Goal: Task Accomplishment & Management: Manage account settings

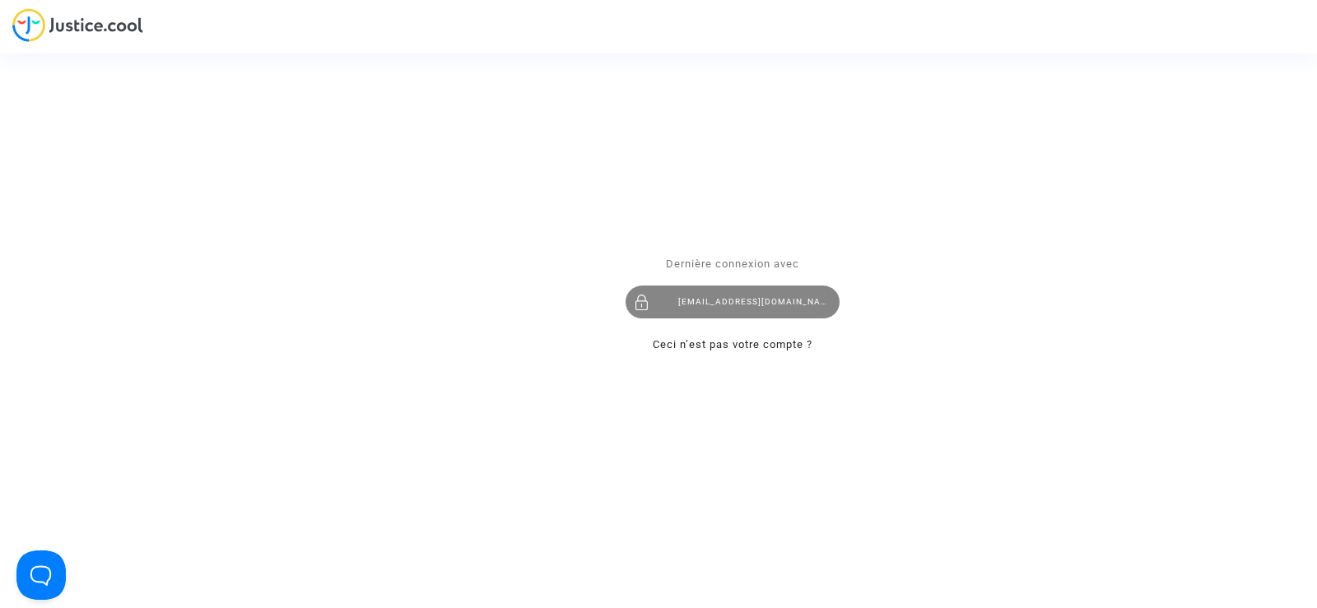
click at [730, 311] on div "contact@onrbat.fr" at bounding box center [732, 302] width 214 height 33
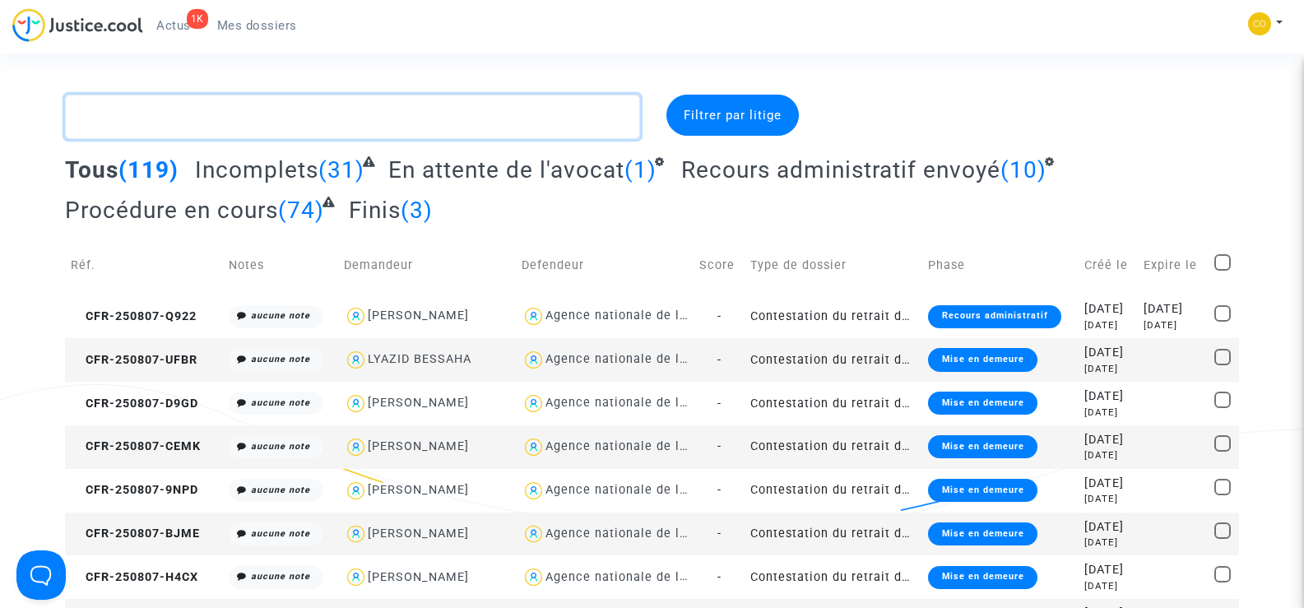
click at [139, 109] on textarea at bounding box center [352, 117] width 574 height 44
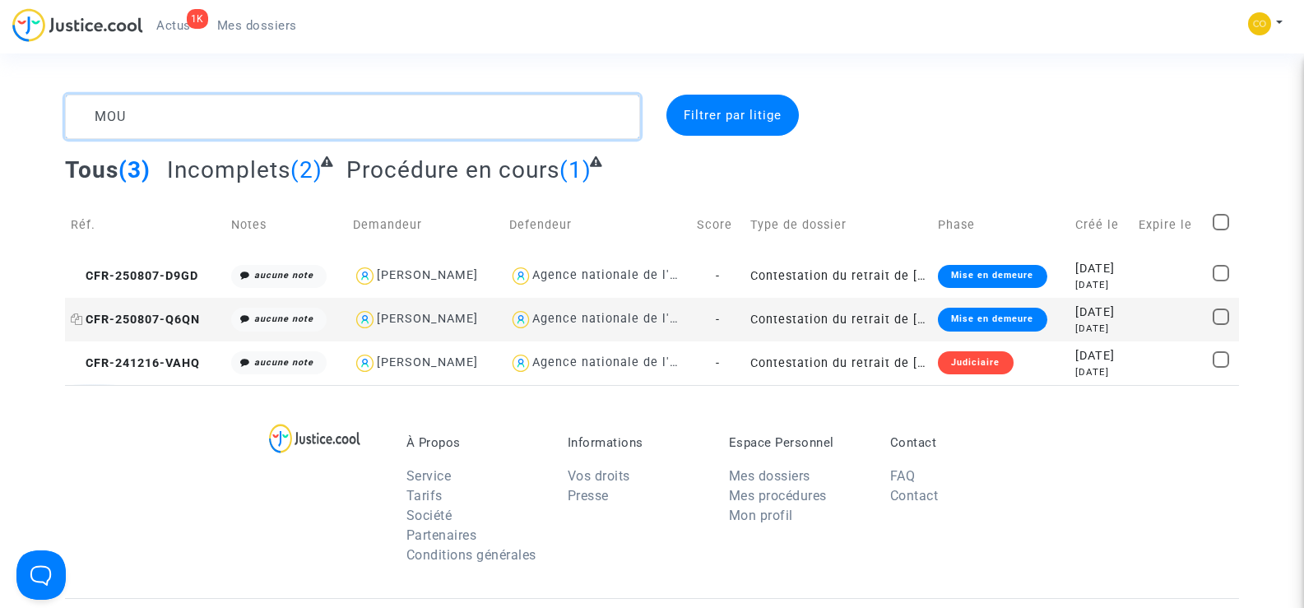
type textarea "MOU"
click at [156, 318] on span "CFR-250807-Q6QN" at bounding box center [135, 320] width 129 height 14
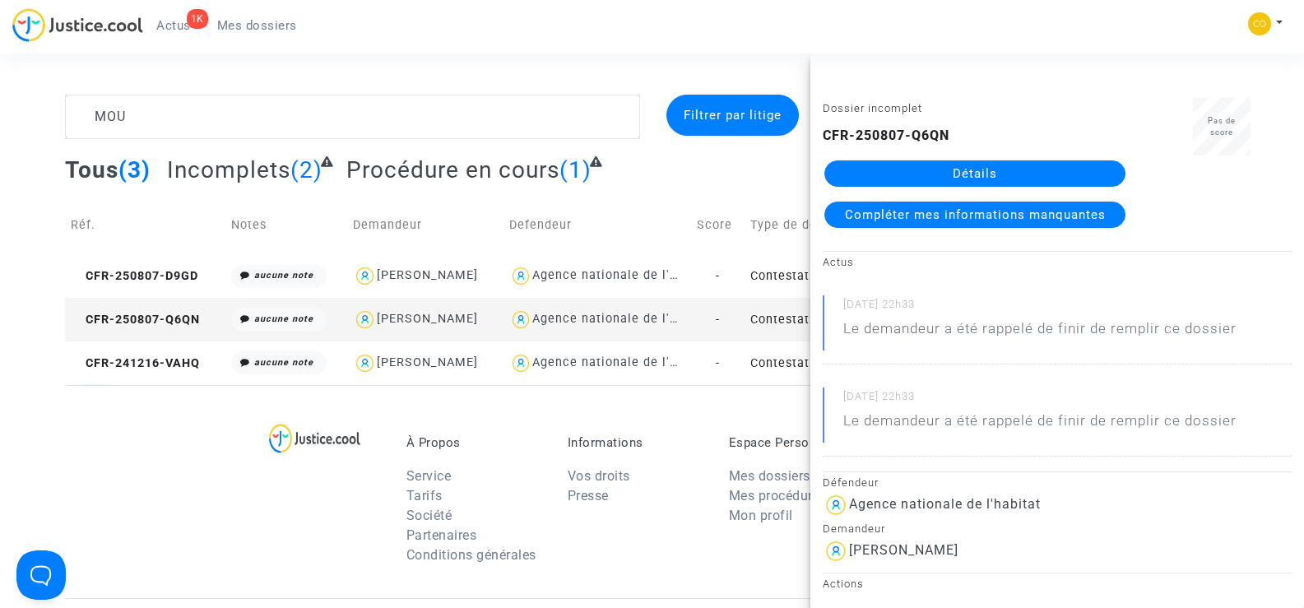
click at [990, 169] on link "Détails" at bounding box center [975, 173] width 301 height 26
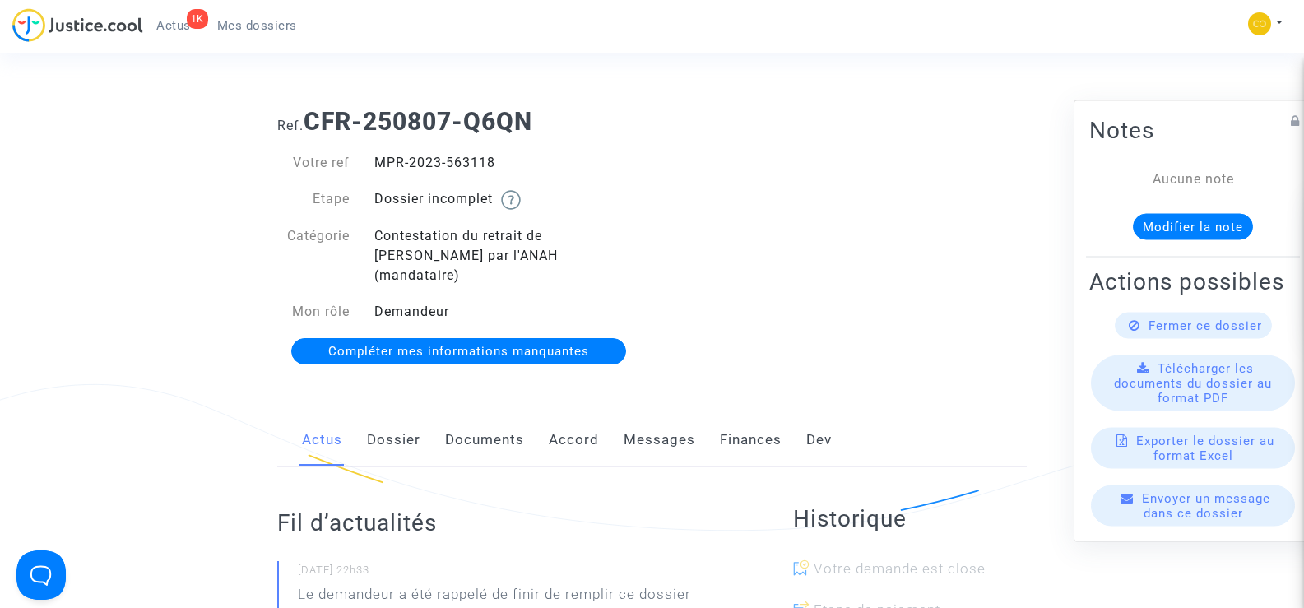
click at [507, 413] on link "Documents" at bounding box center [484, 440] width 79 height 54
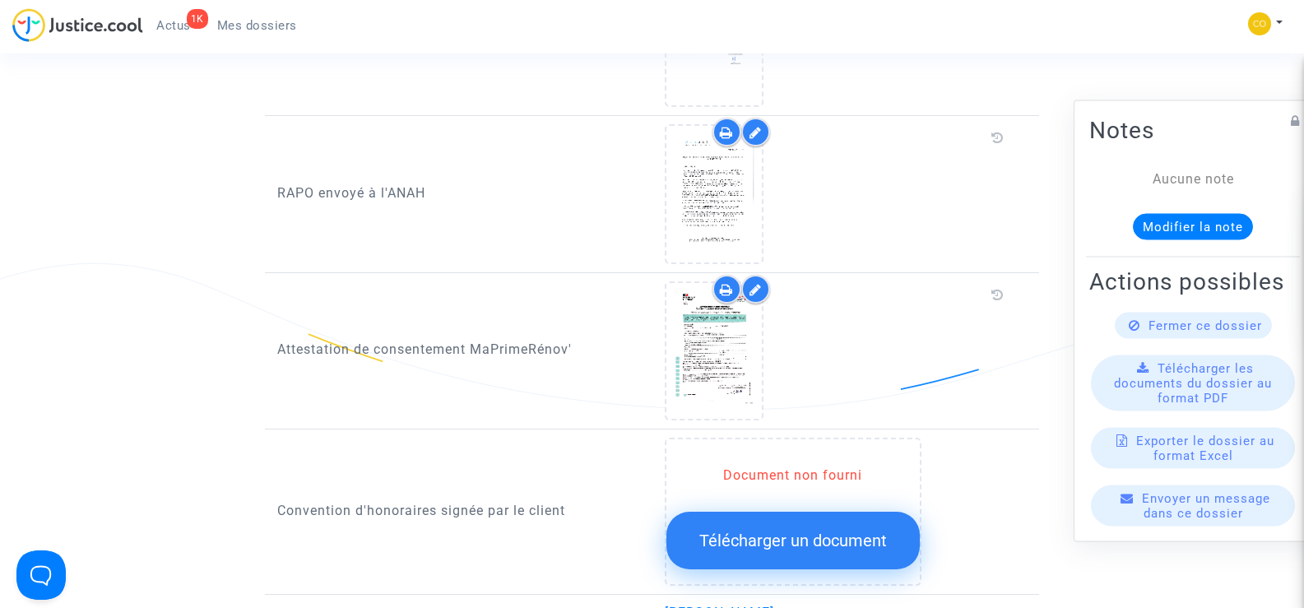
scroll to position [1728, 0]
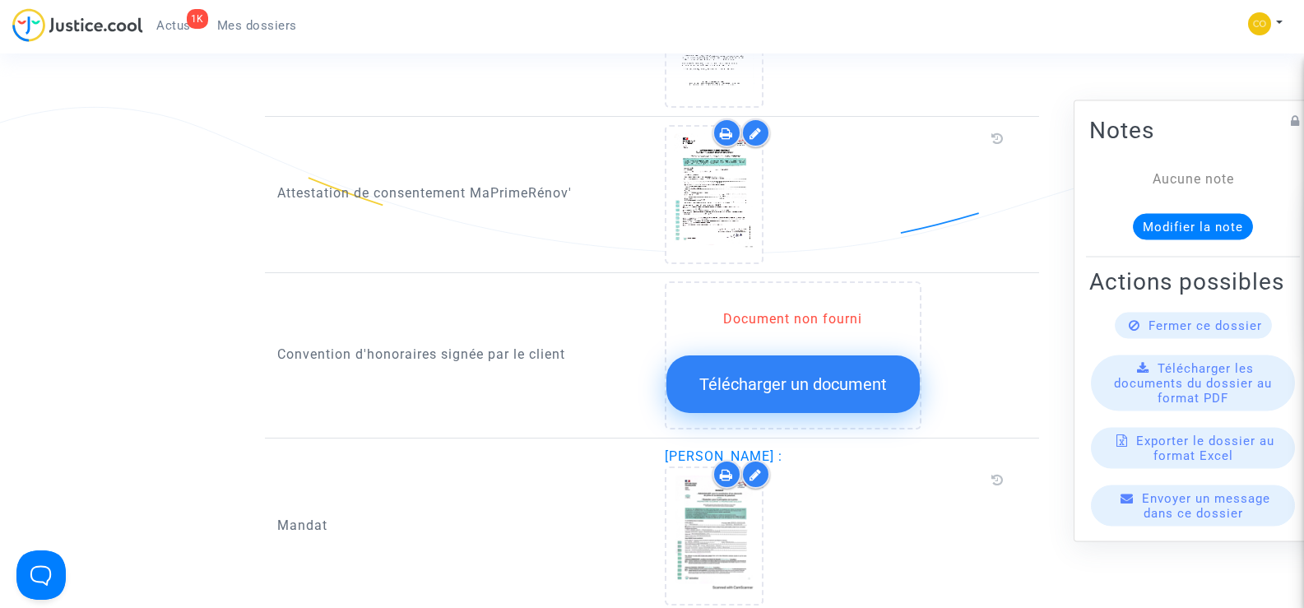
click at [824, 374] on span "Télécharger un document" at bounding box center [794, 384] width 188 height 20
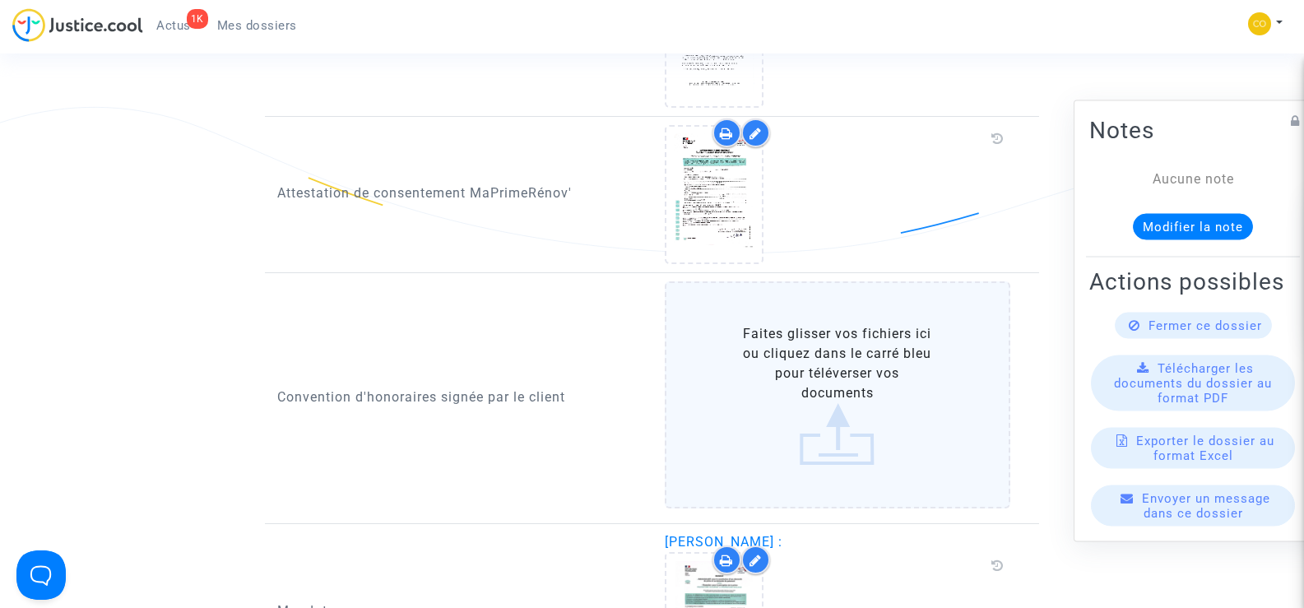
click at [824, 369] on label "Faites glisser vos fichiers ici ou cliquez dans le carré bleu pour téléverser v…" at bounding box center [838, 394] width 346 height 227
click at [0, 0] on input "Faites glisser vos fichiers ici ou cliquez dans le carré bleu pour téléverser v…" at bounding box center [0, 0] width 0 height 0
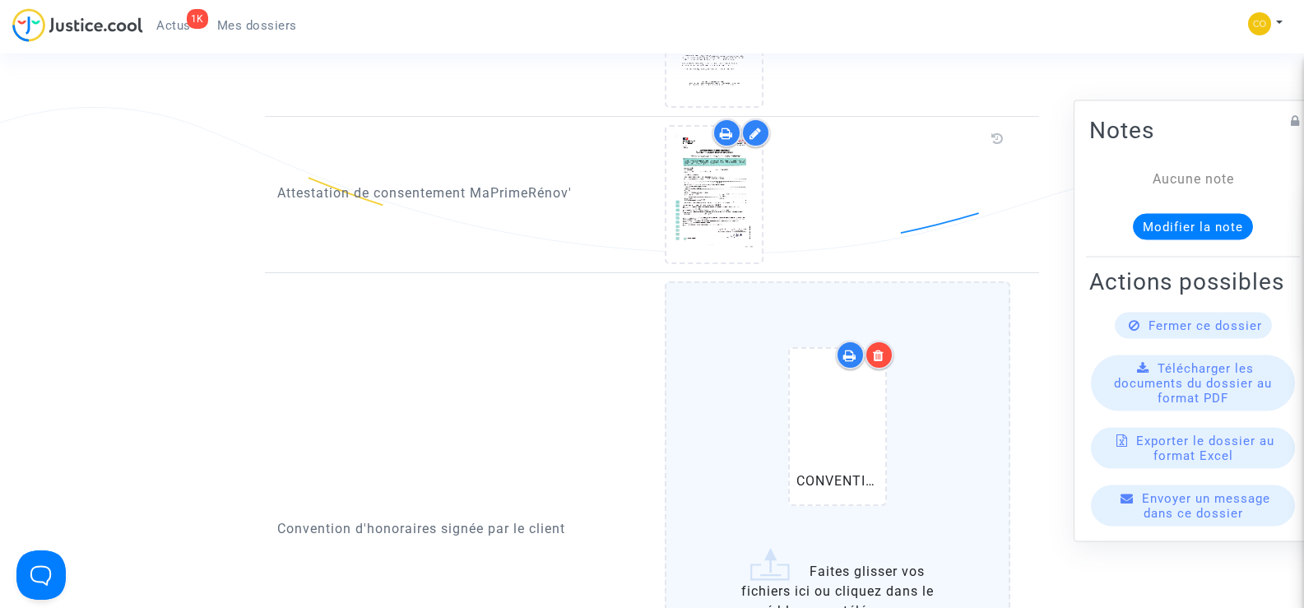
click at [882, 349] on icon at bounding box center [879, 355] width 12 height 13
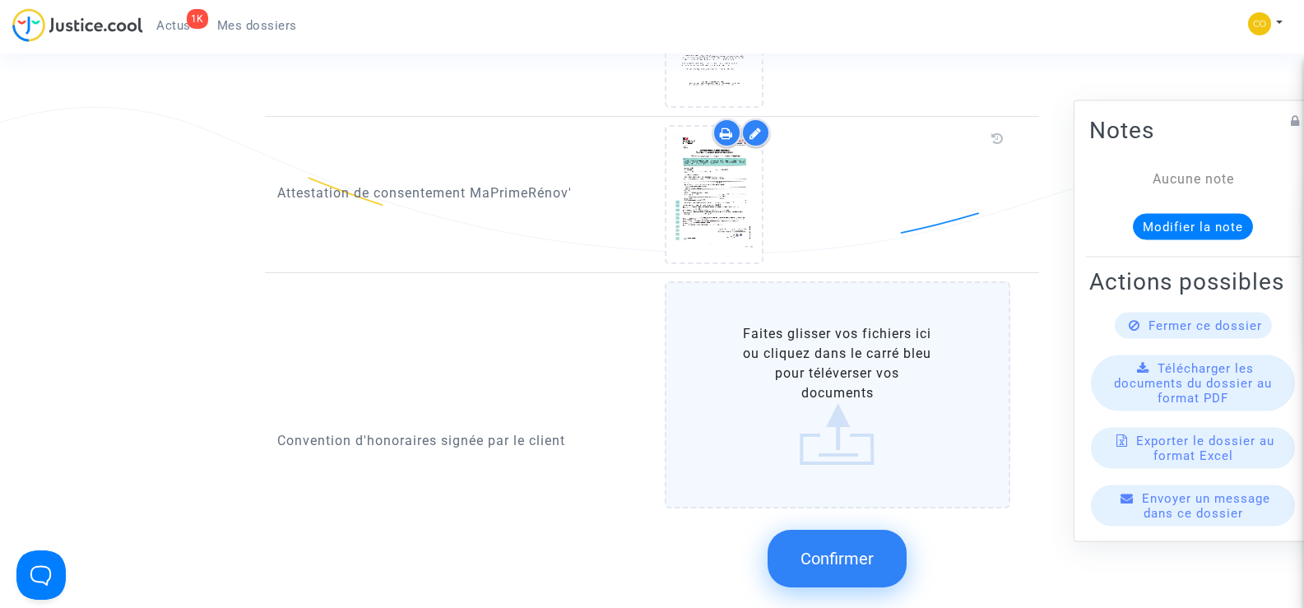
click at [844, 356] on label "Faites glisser vos fichiers ici ou cliquez dans le carré bleu pour téléverser v…" at bounding box center [838, 394] width 346 height 227
click at [0, 0] on input "Faites glisser vos fichiers ici ou cliquez dans le carré bleu pour téléverser v…" at bounding box center [0, 0] width 0 height 0
click at [853, 382] on label "Faites glisser vos fichiers ici ou cliquez dans le carré bleu pour téléverser v…" at bounding box center [838, 394] width 346 height 227
click at [0, 0] on input "Faites glisser vos fichiers ici ou cliquez dans le carré bleu pour téléverser v…" at bounding box center [0, 0] width 0 height 0
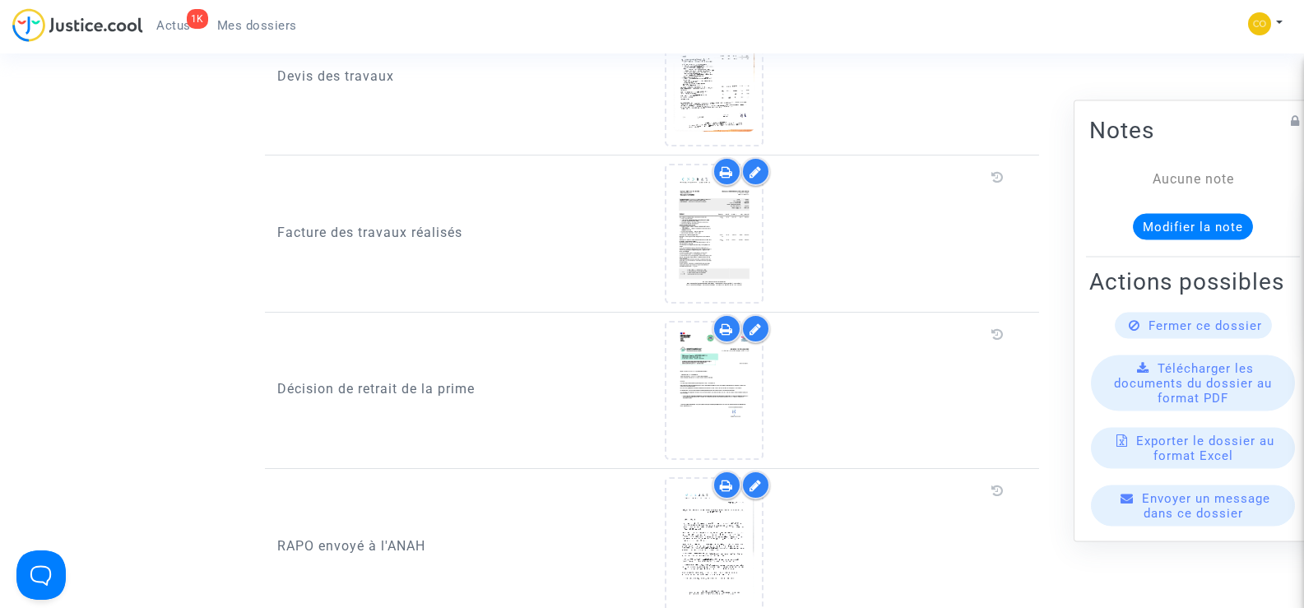
scroll to position [988, 0]
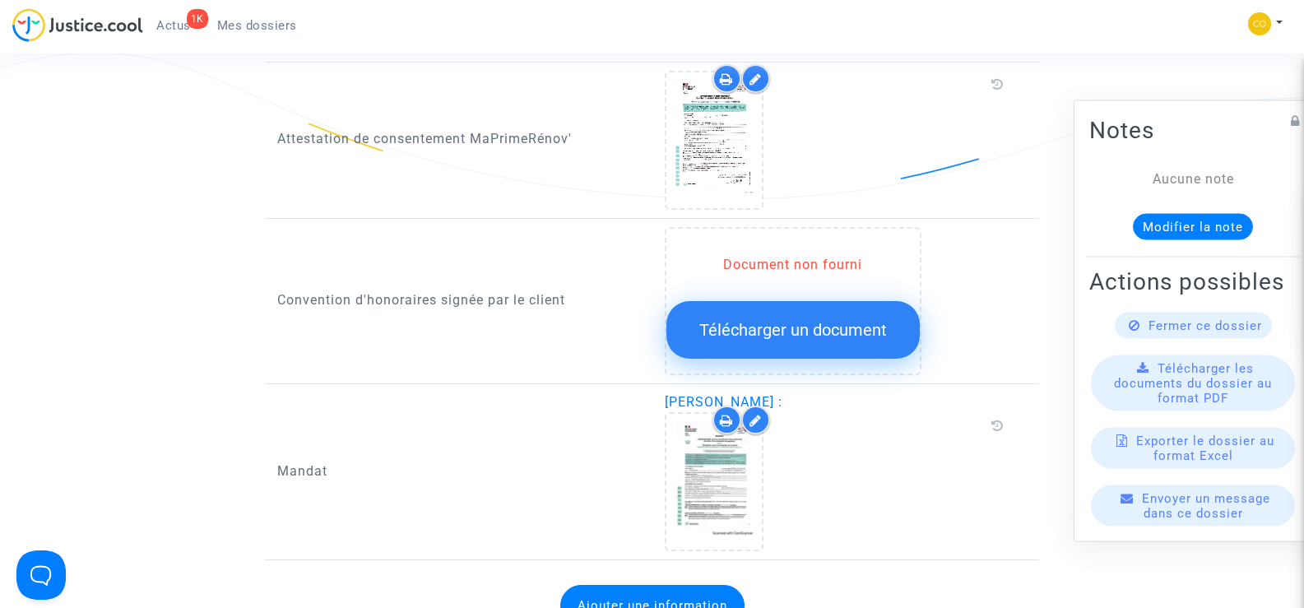
scroll to position [1646, 0]
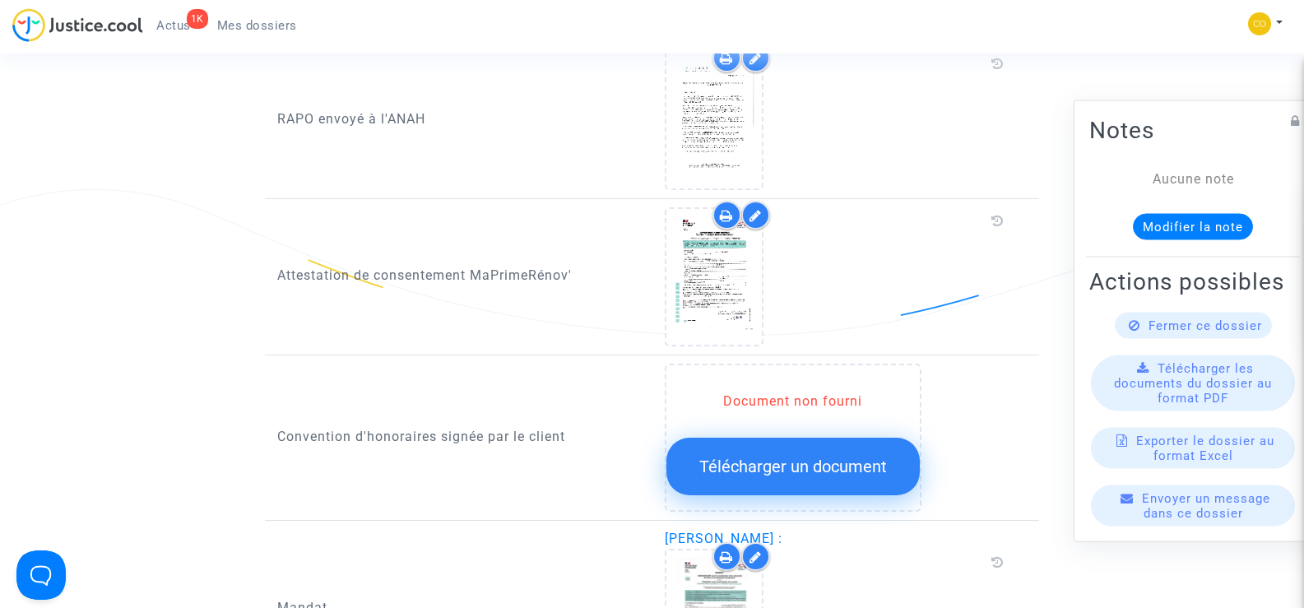
click at [790, 460] on button "Télécharger un document" at bounding box center [793, 467] width 253 height 58
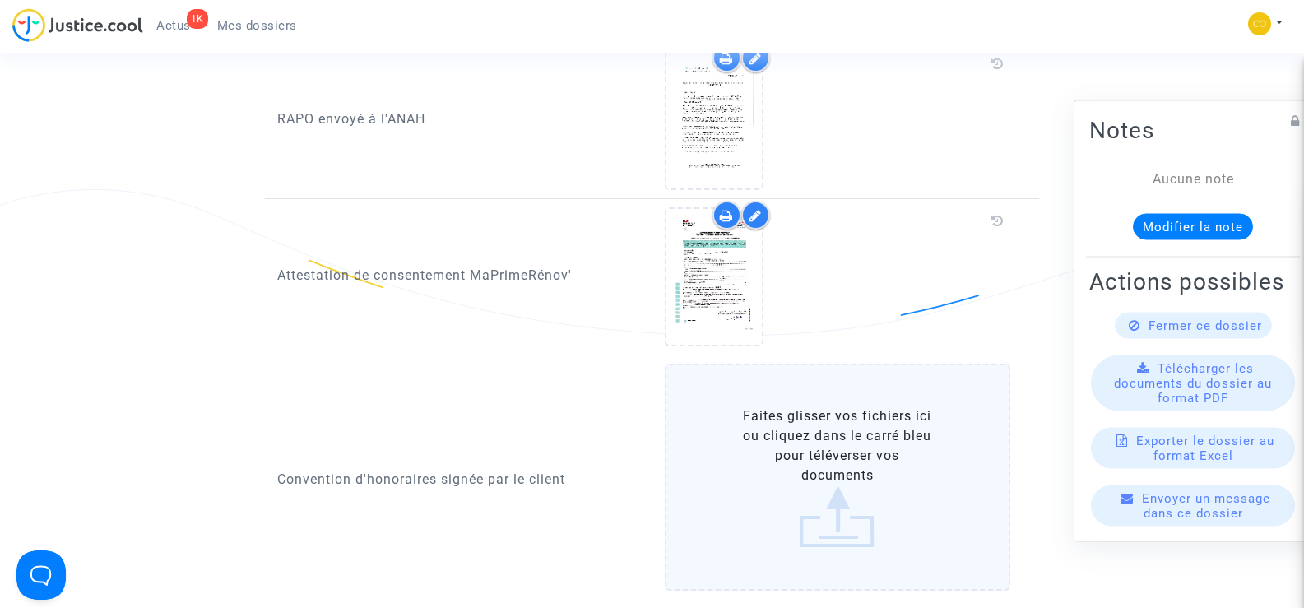
scroll to position [1811, 0]
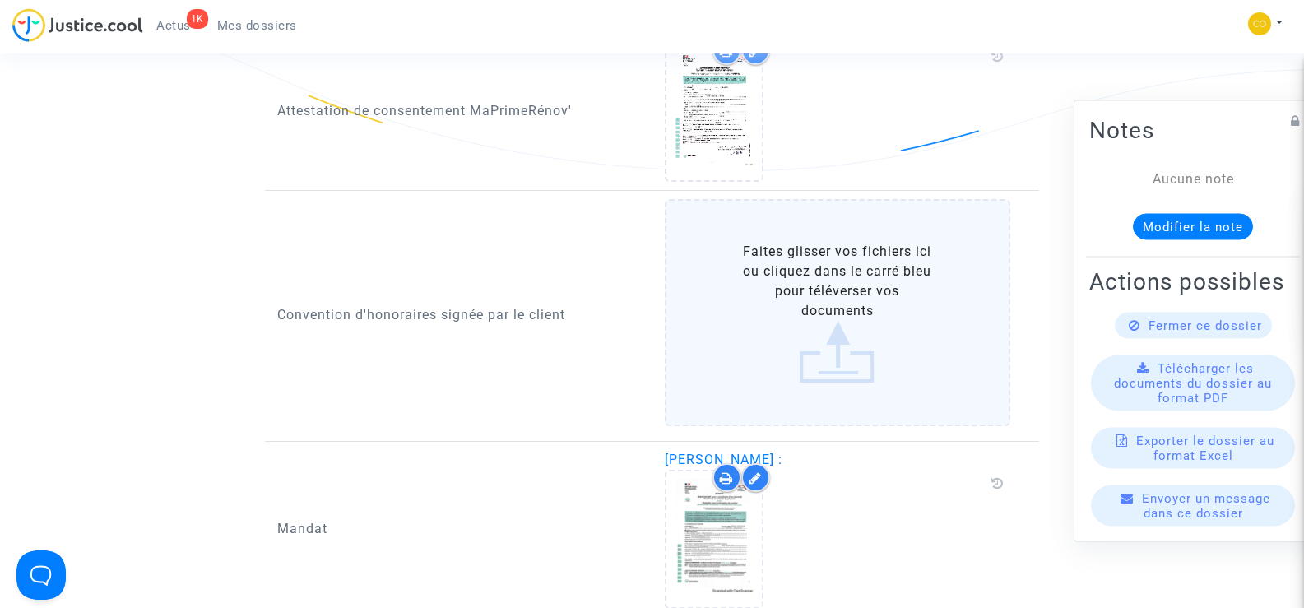
click at [833, 277] on label "Faites glisser vos fichiers ici ou cliquez dans le carré bleu pour téléverser v…" at bounding box center [838, 312] width 346 height 227
click at [0, 0] on input "Faites glisser vos fichiers ici ou cliquez dans le carré bleu pour téléverser v…" at bounding box center [0, 0] width 0 height 0
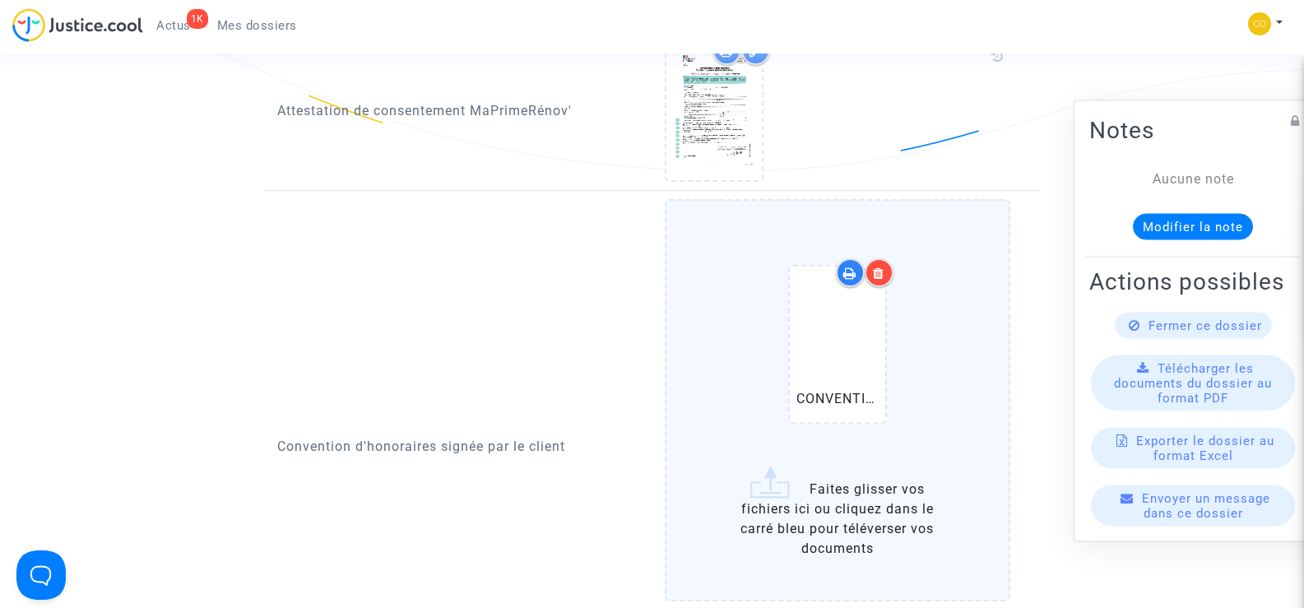
click at [882, 267] on icon at bounding box center [879, 273] width 12 height 13
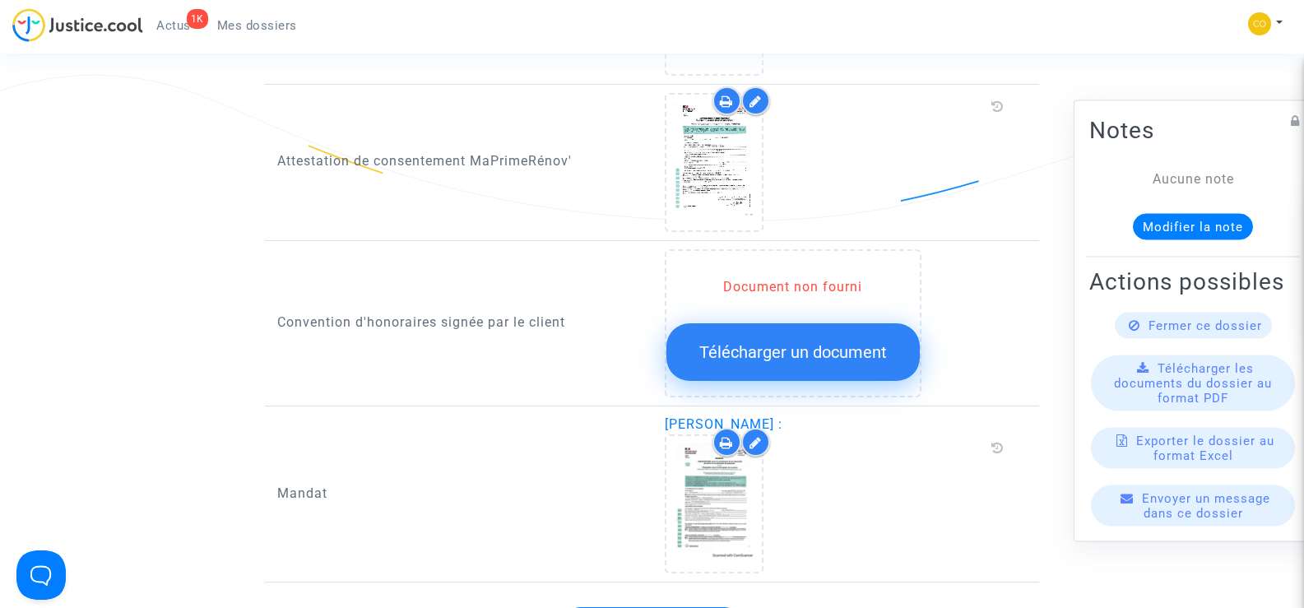
scroll to position [1811, 0]
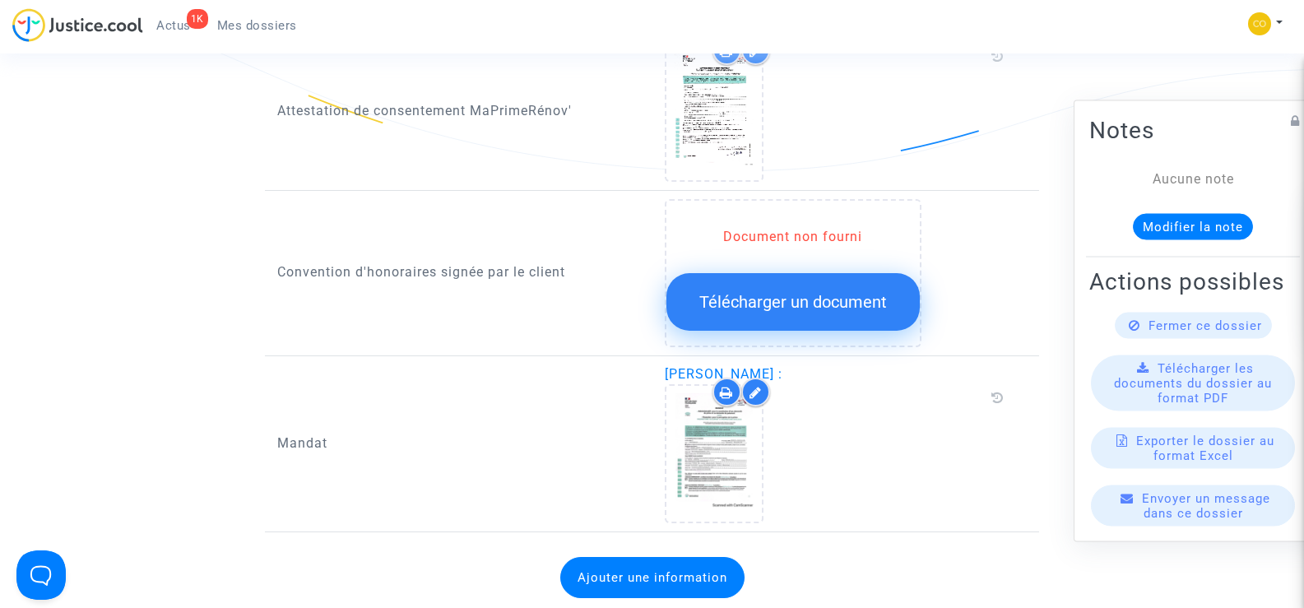
click at [795, 292] on span "Télécharger un document" at bounding box center [794, 302] width 188 height 20
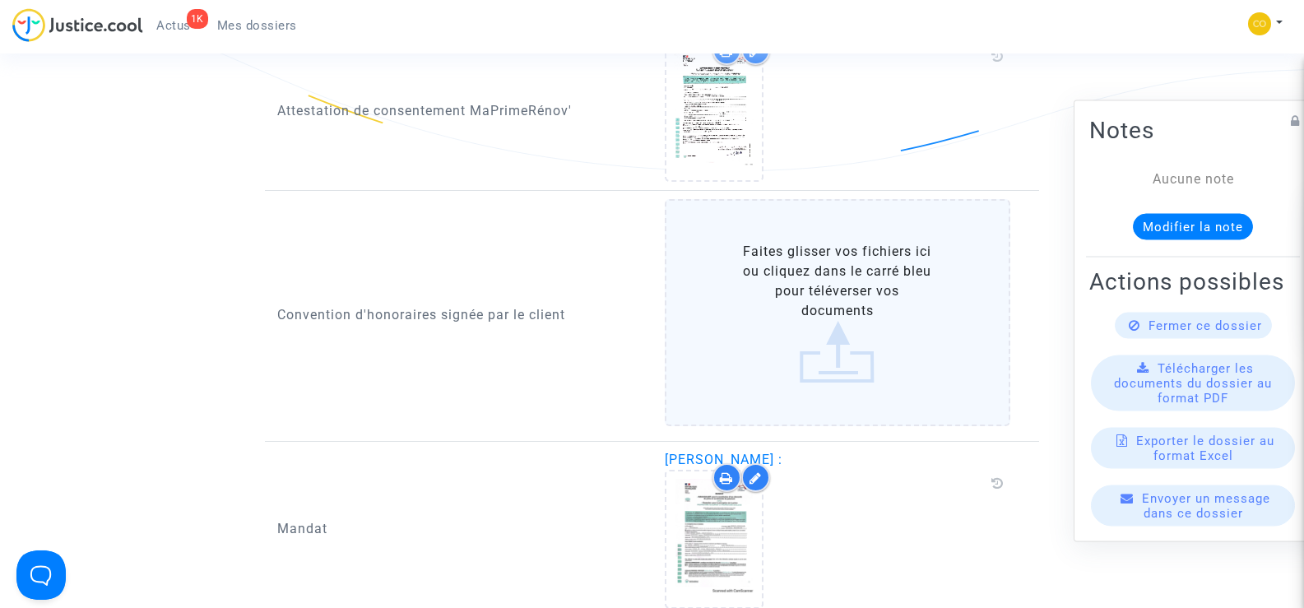
click at [841, 298] on label "Faites glisser vos fichiers ici ou cliquez dans le carré bleu pour téléverser v…" at bounding box center [838, 312] width 346 height 227
click at [0, 0] on input "Faites glisser vos fichiers ici ou cliquez dans le carré bleu pour téléverser v…" at bounding box center [0, 0] width 0 height 0
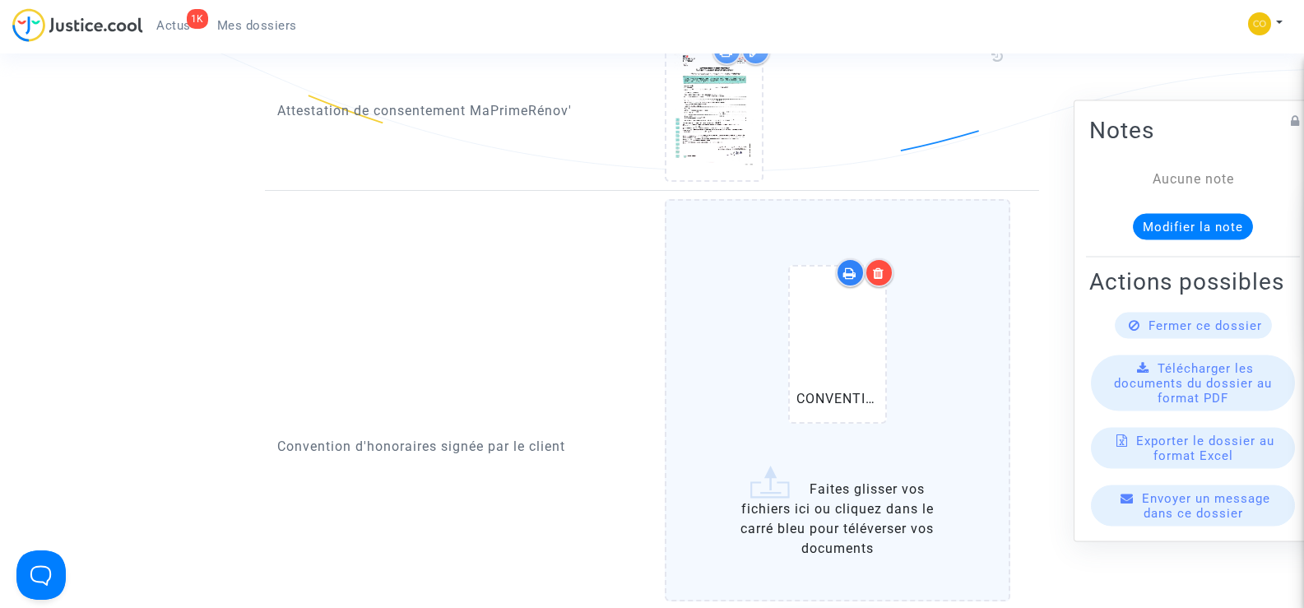
click at [881, 267] on icon at bounding box center [879, 273] width 12 height 13
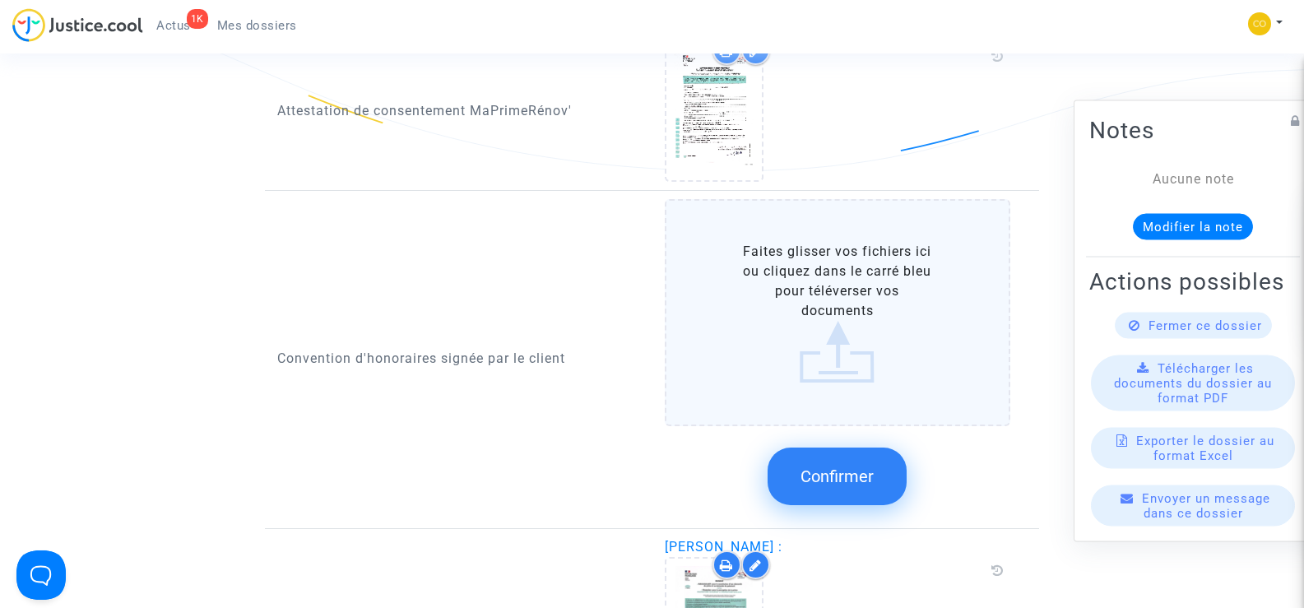
click at [828, 297] on label "Faites glisser vos fichiers ici ou cliquez dans le carré bleu pour téléverser v…" at bounding box center [838, 312] width 346 height 227
click at [0, 0] on input "Faites glisser vos fichiers ici ou cliquez dans le carré bleu pour téléverser v…" at bounding box center [0, 0] width 0 height 0
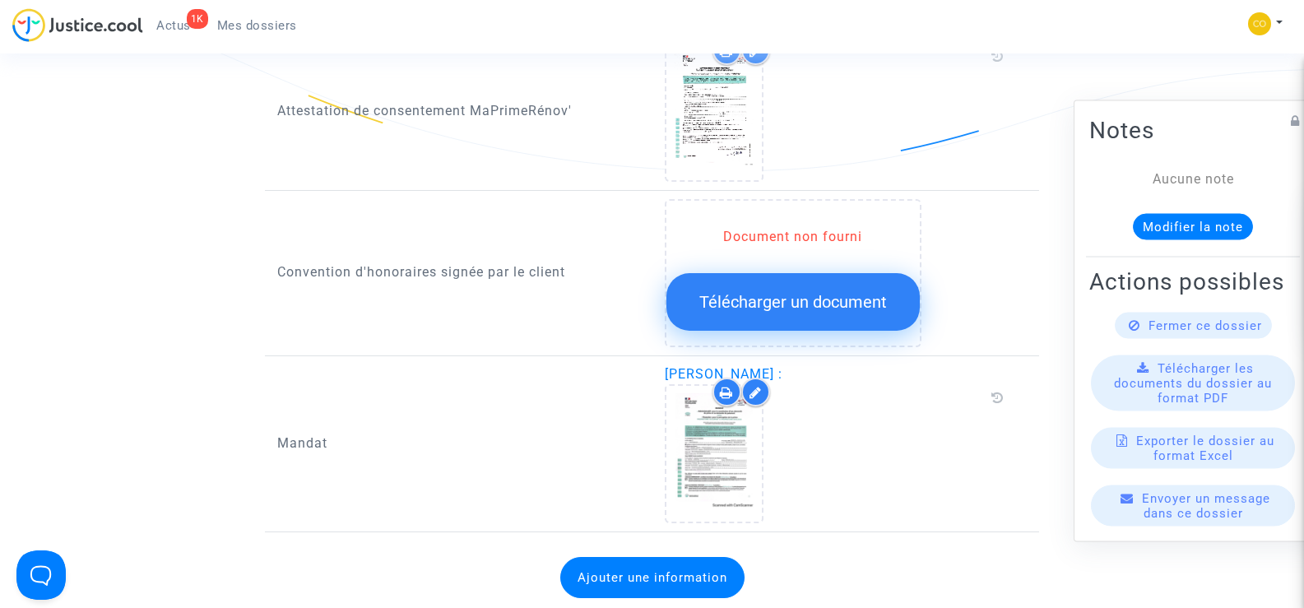
click at [811, 292] on span "Télécharger un document" at bounding box center [794, 302] width 188 height 20
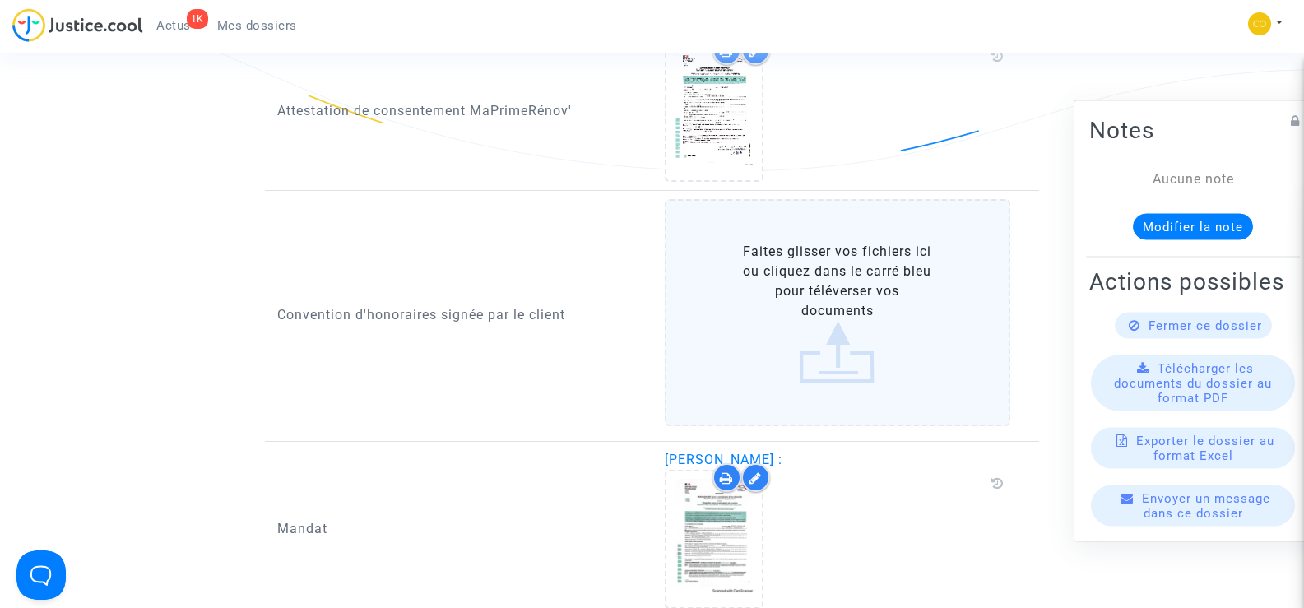
click at [816, 314] on label "Faites glisser vos fichiers ici ou cliquez dans le carré bleu pour téléverser v…" at bounding box center [838, 312] width 346 height 227
click at [0, 0] on input "Faites glisser vos fichiers ici ou cliquez dans le carré bleu pour téléverser v…" at bounding box center [0, 0] width 0 height 0
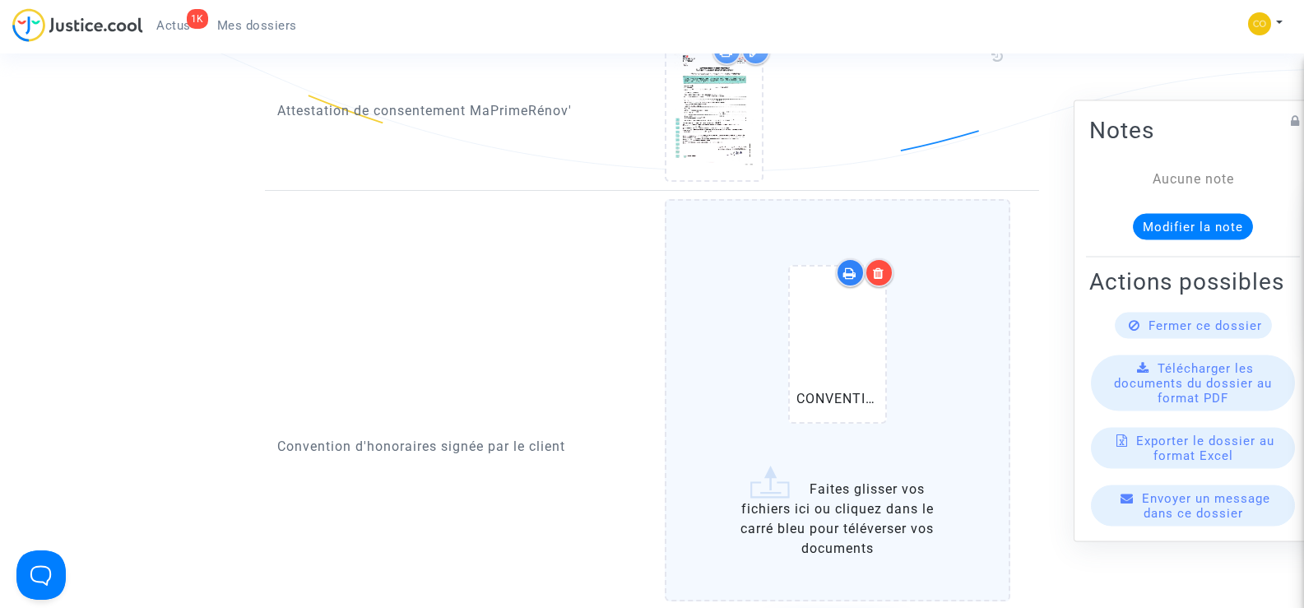
click at [883, 267] on icon at bounding box center [879, 273] width 12 height 13
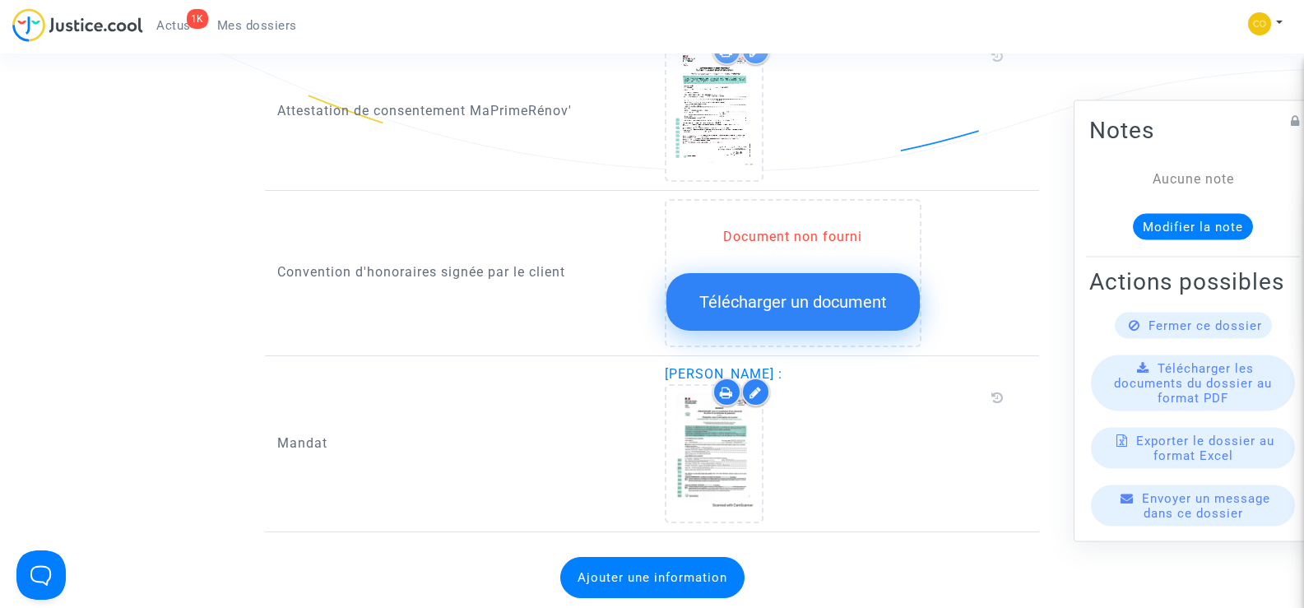
click at [769, 292] on span "Télécharger un document" at bounding box center [794, 302] width 188 height 20
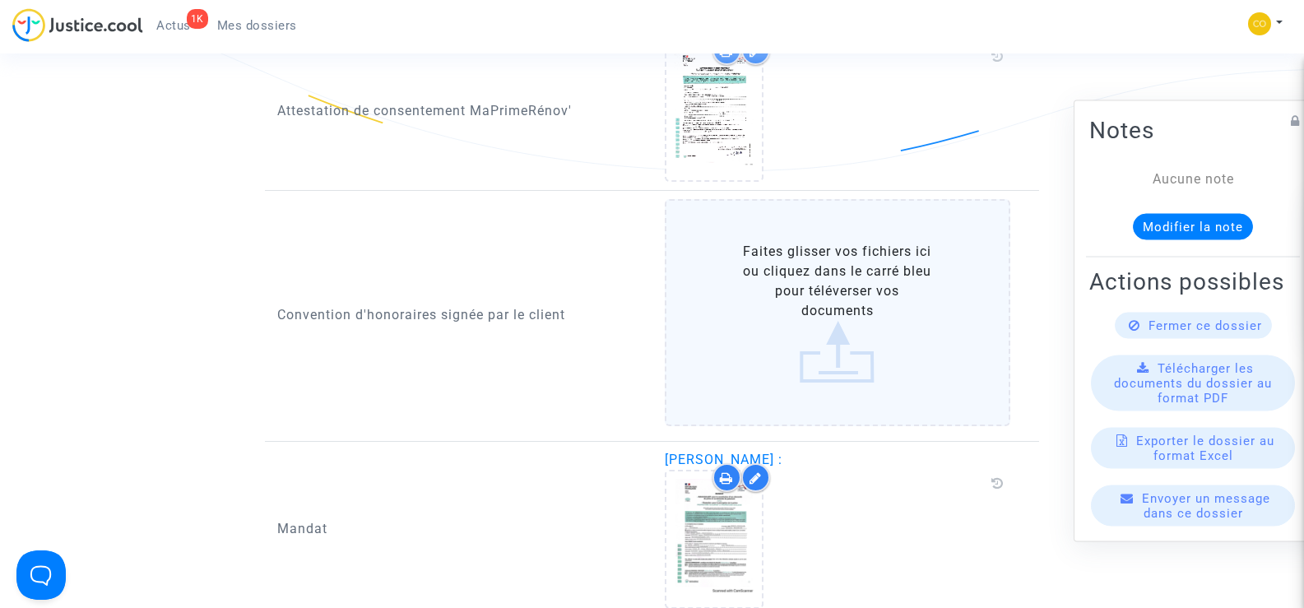
click at [863, 285] on label "Faites glisser vos fichiers ici ou cliquez dans le carré bleu pour téléverser v…" at bounding box center [838, 312] width 346 height 227
click at [0, 0] on input "Faites glisser vos fichiers ici ou cliquez dans le carré bleu pour téléverser v…" at bounding box center [0, 0] width 0 height 0
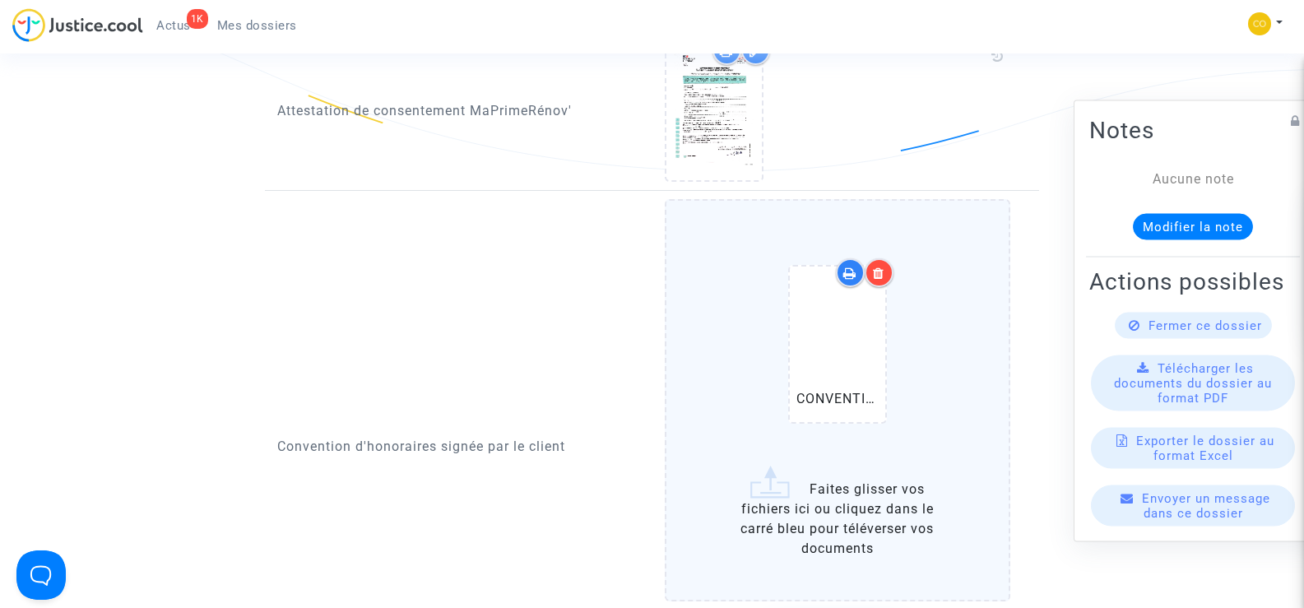
scroll to position [1975, 0]
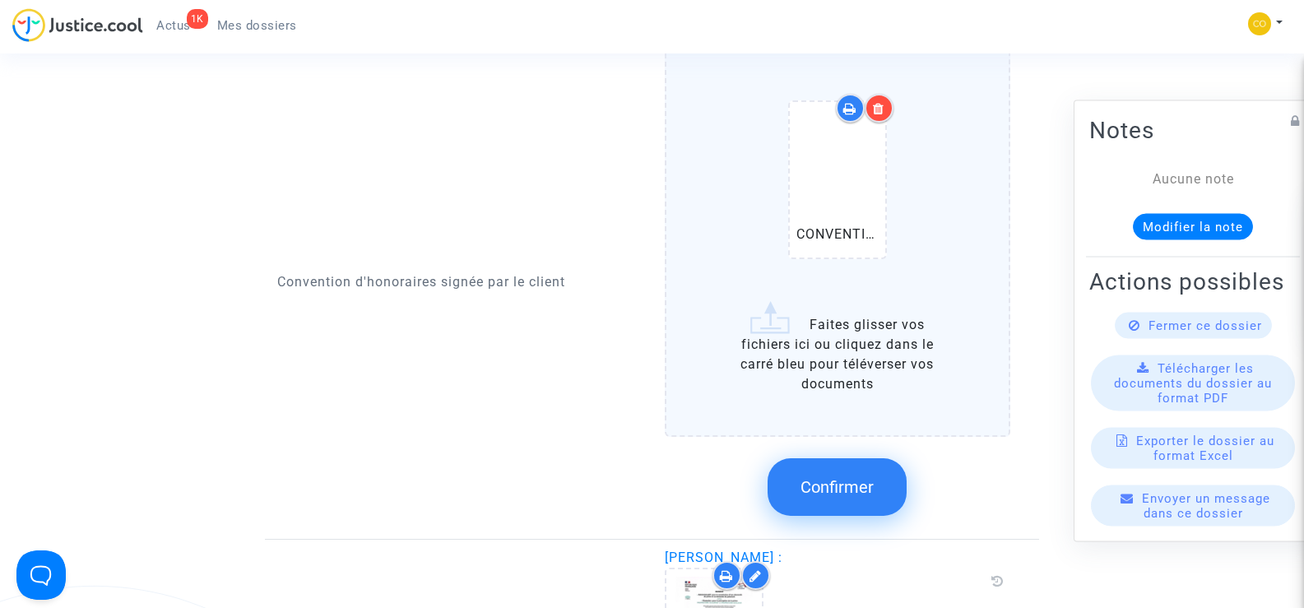
click at [832, 477] on span "Confirmer" at bounding box center [837, 487] width 73 height 20
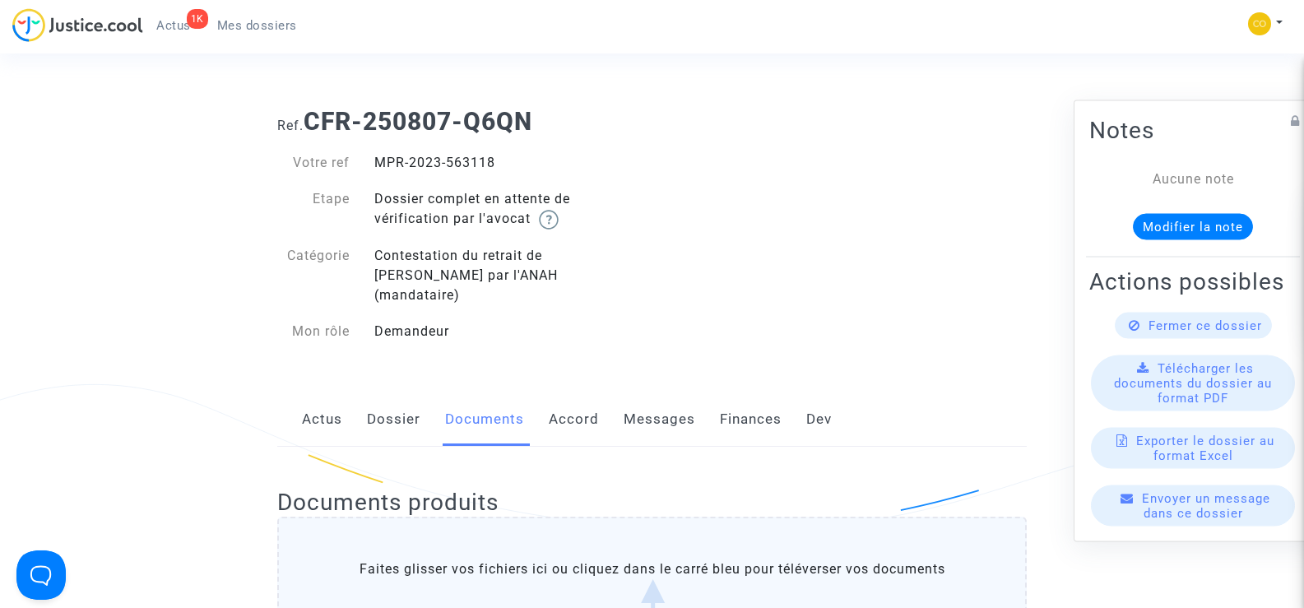
click at [504, 156] on div "MPR-2023-563118" at bounding box center [507, 163] width 291 height 20
drag, startPoint x: 506, startPoint y: 163, endPoint x: 378, endPoint y: 156, distance: 128.6
click at [378, 156] on div "MPR-2023-563118" at bounding box center [507, 163] width 291 height 20
copy div "MPR-2023-563118"
click at [249, 24] on span "Mes dossiers" at bounding box center [257, 25] width 80 height 15
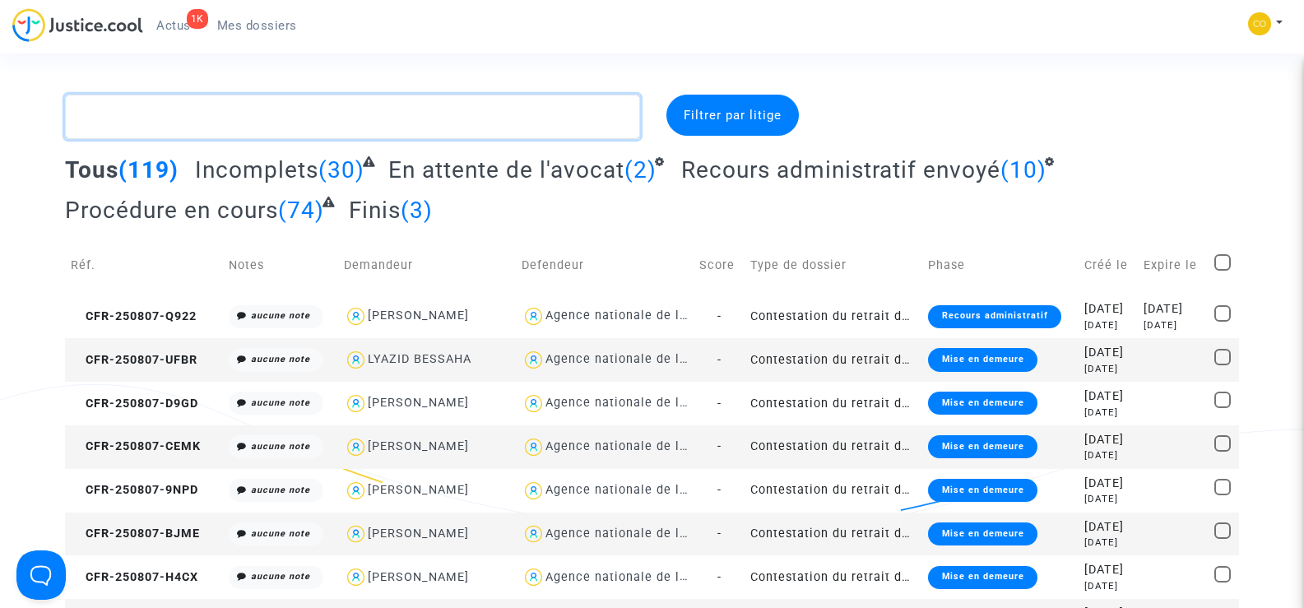
click at [156, 127] on textarea at bounding box center [352, 117] width 574 height 44
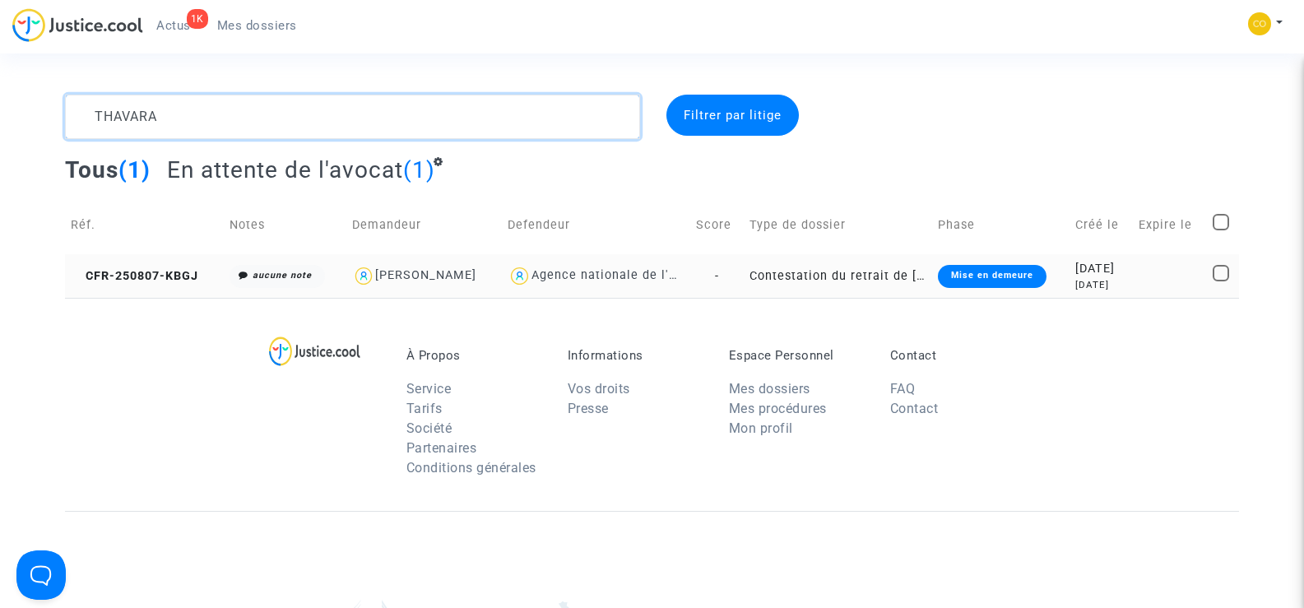
type textarea "THAVARA"
click at [135, 266] on td "CFR-250807-KBGJ" at bounding box center [144, 276] width 159 height 44
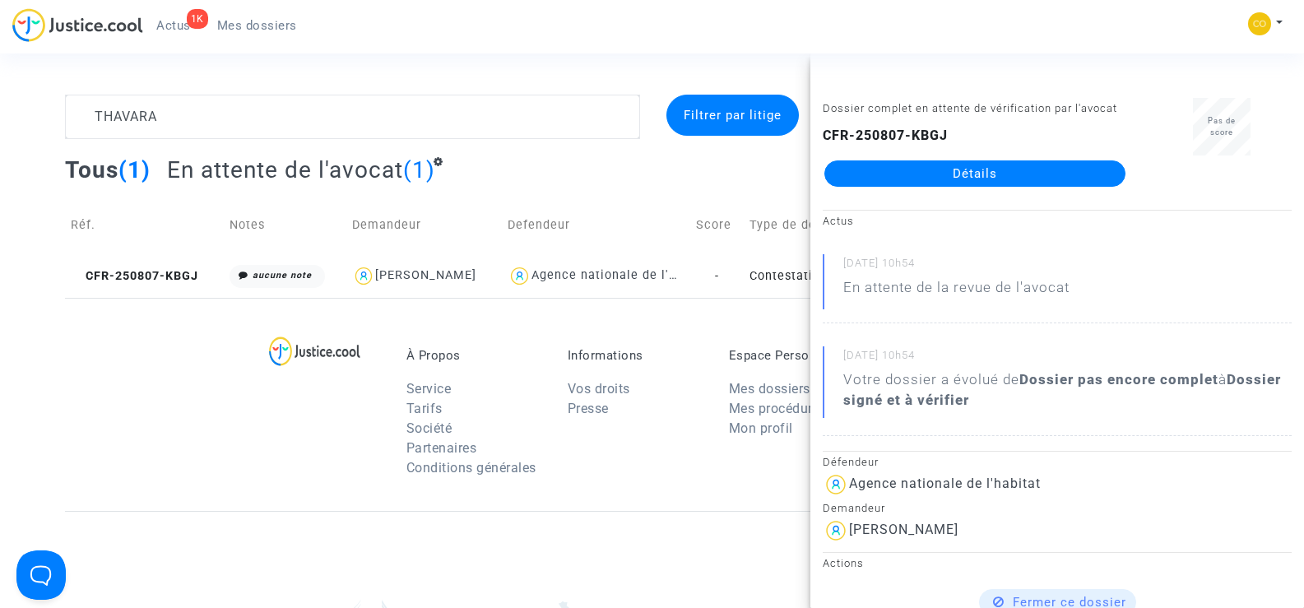
click at [977, 187] on div "Dossier complet en attente de vérification par l'avocat CFR-250807-KBGJ Détails" at bounding box center [975, 150] width 329 height 104
click at [980, 175] on link "Détails" at bounding box center [975, 173] width 301 height 26
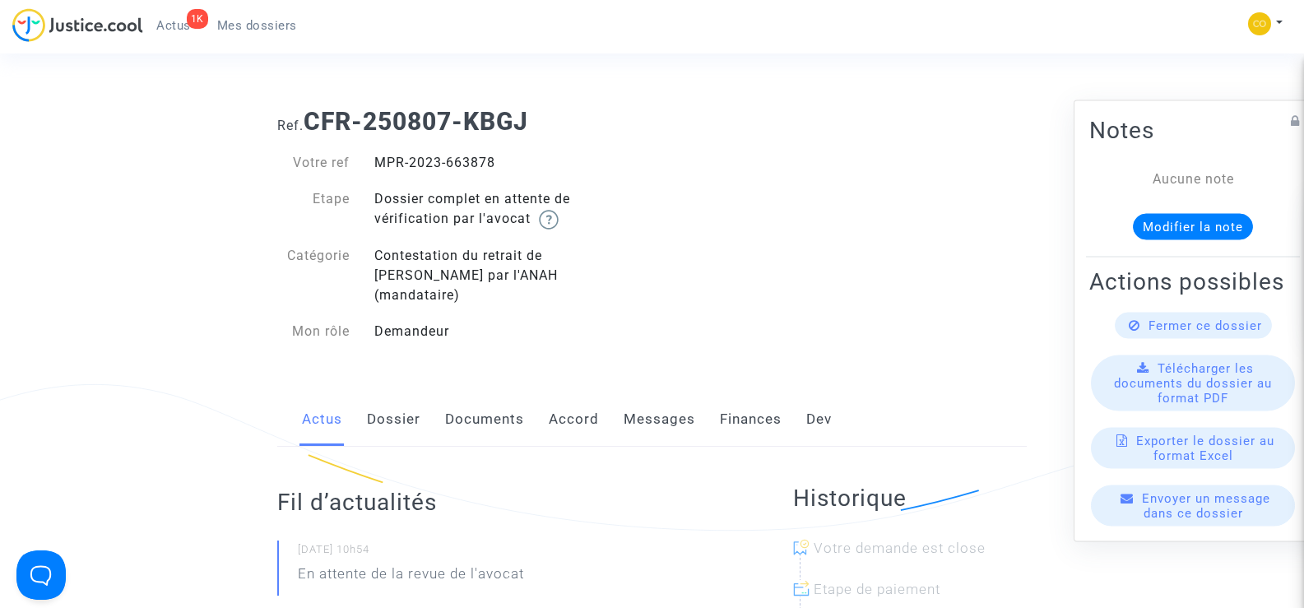
scroll to position [82, 0]
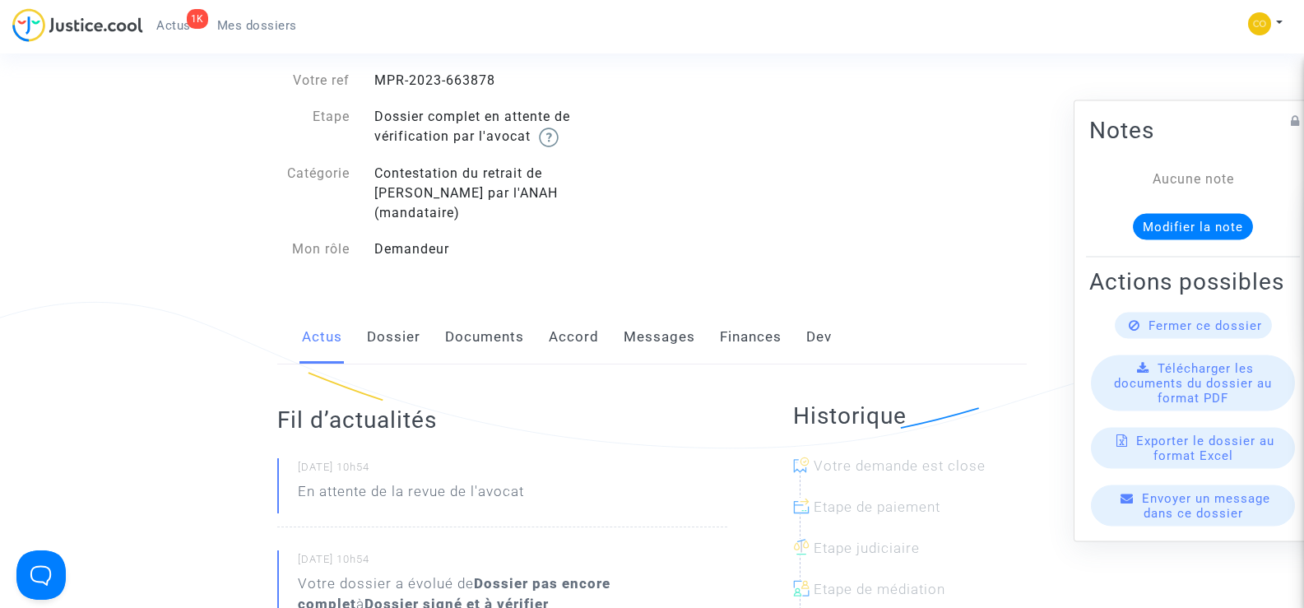
click at [479, 324] on link "Documents" at bounding box center [484, 337] width 79 height 54
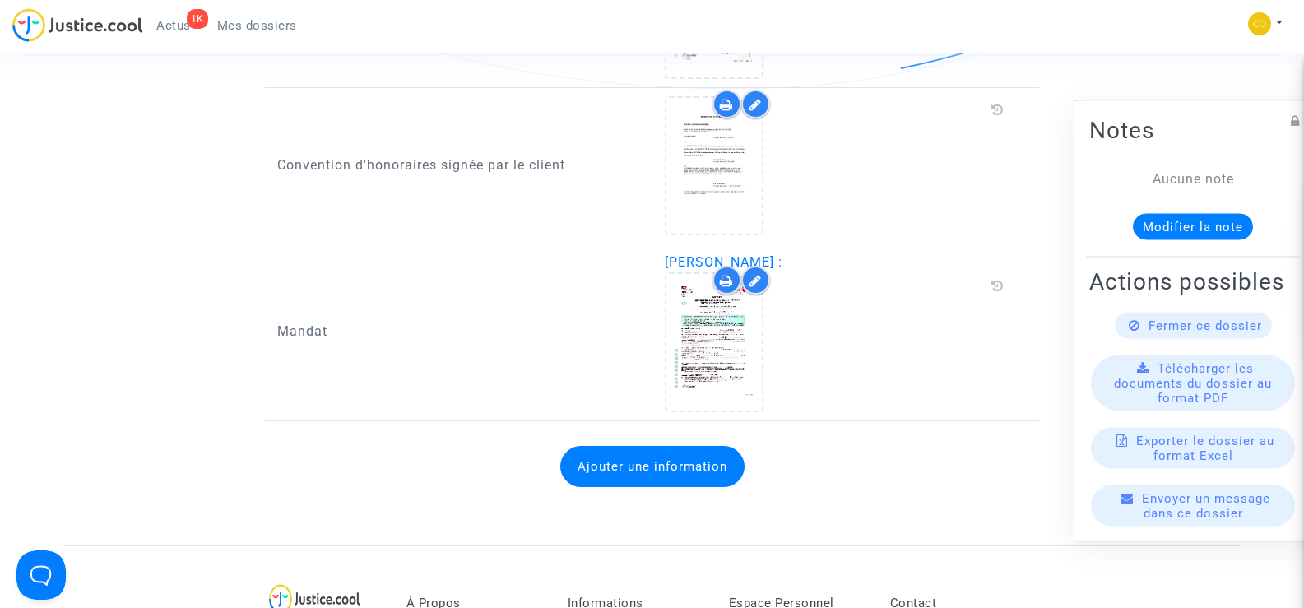
scroll to position [2057, 0]
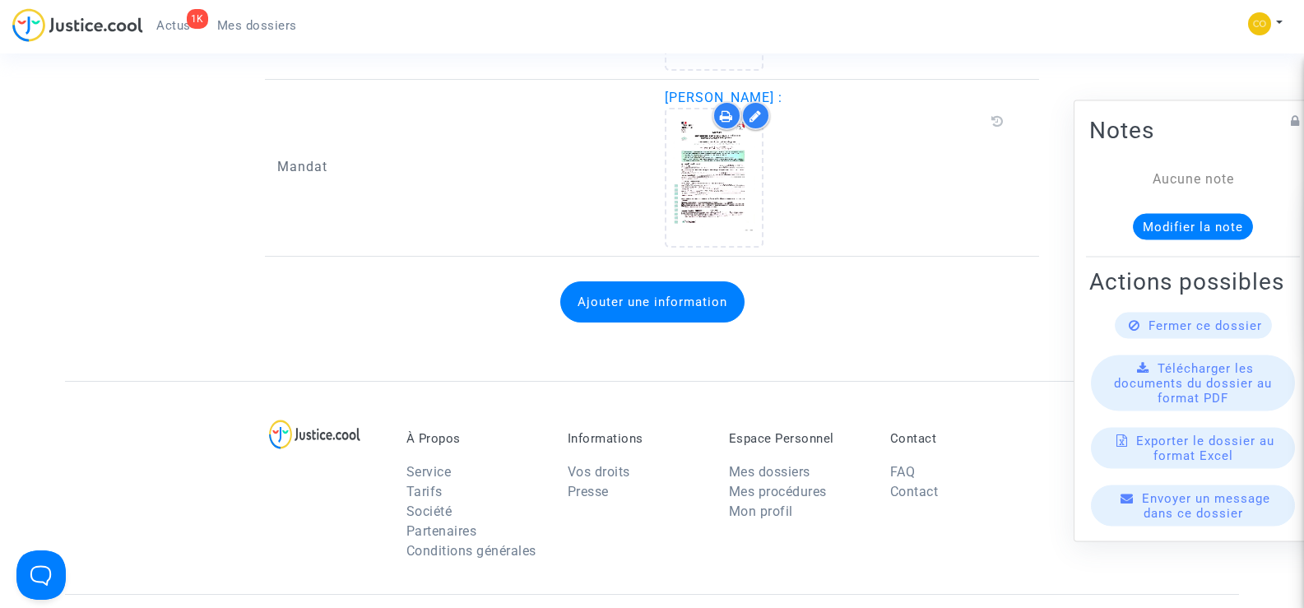
click at [265, 16] on link "Mes dossiers" at bounding box center [257, 25] width 106 height 25
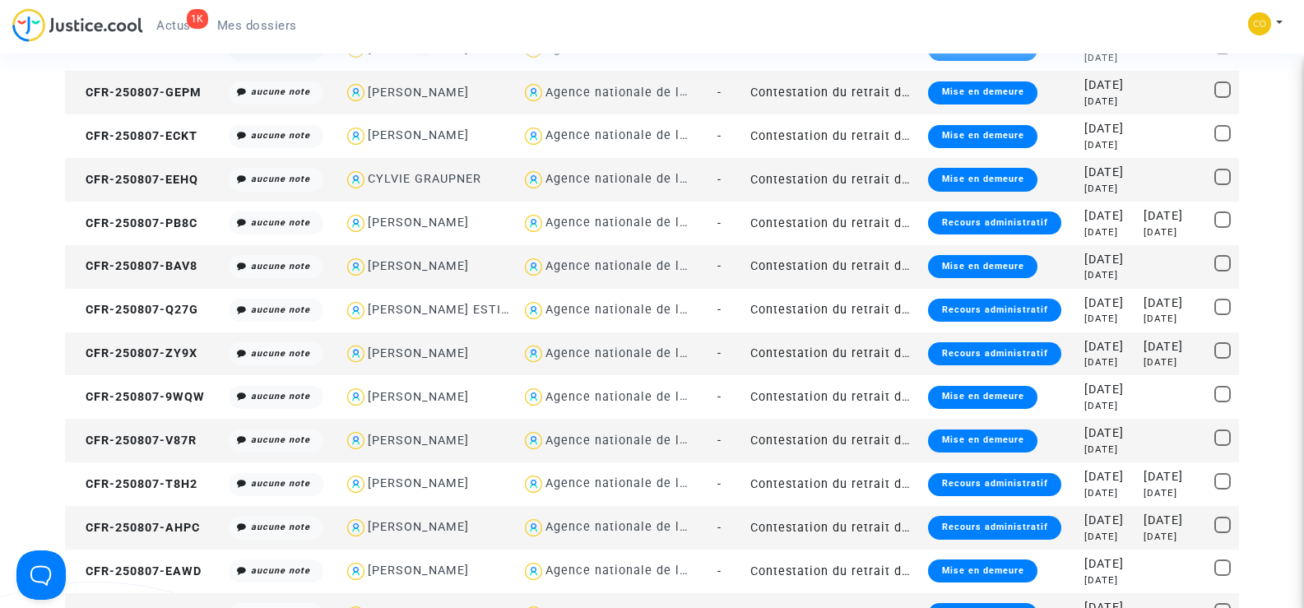
scroll to position [2057, 0]
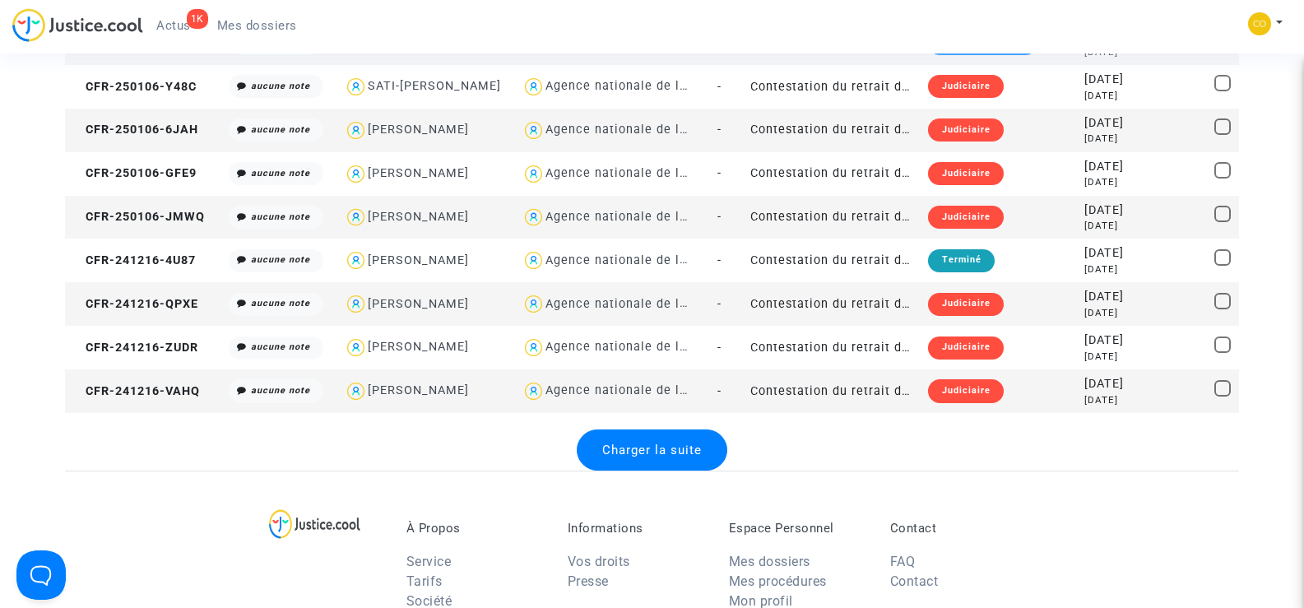
click at [180, 528] on div "À Propos Service Tarifs Société Partenaires Conditions générales Informations V…" at bounding box center [652, 577] width 1174 height 213
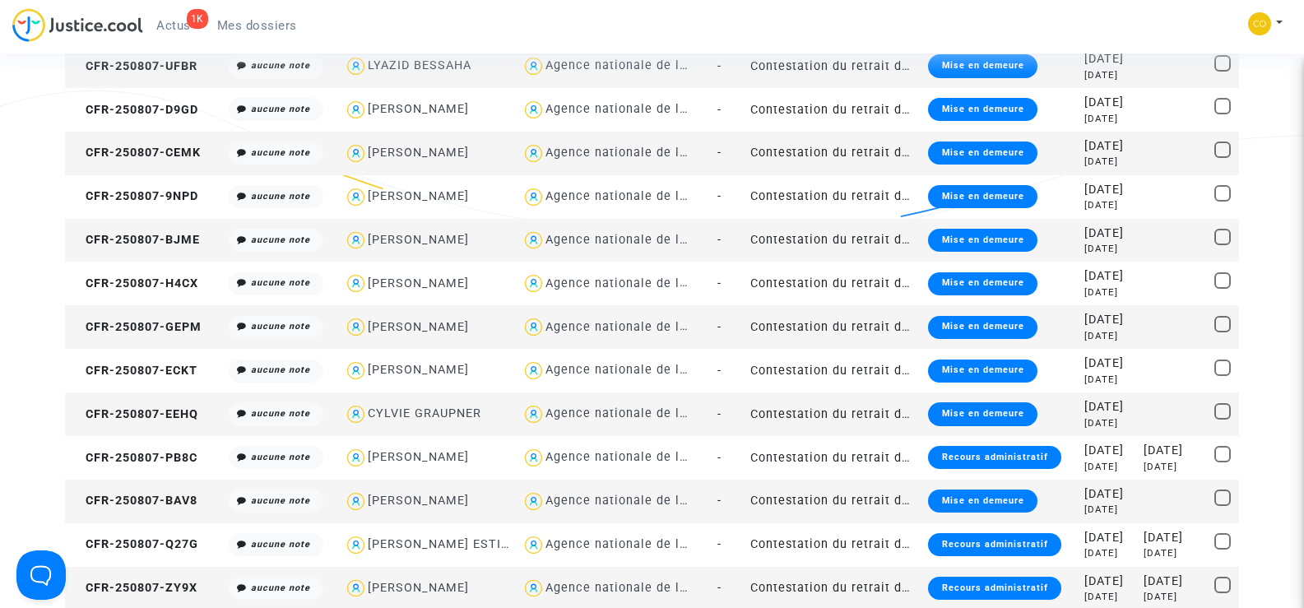
scroll to position [0, 0]
